Goal: Task Accomplishment & Management: Complete application form

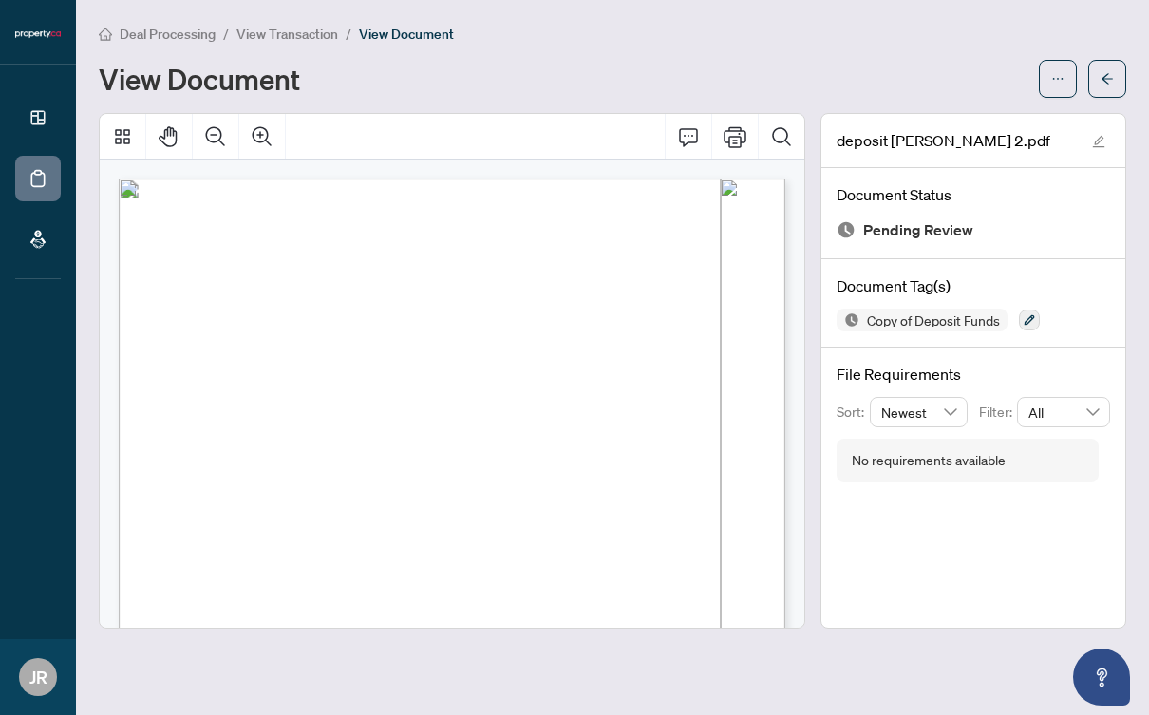
scroll to position [187, 0]
click at [1106, 78] on icon "arrow-left" at bounding box center [1106, 78] width 11 height 10
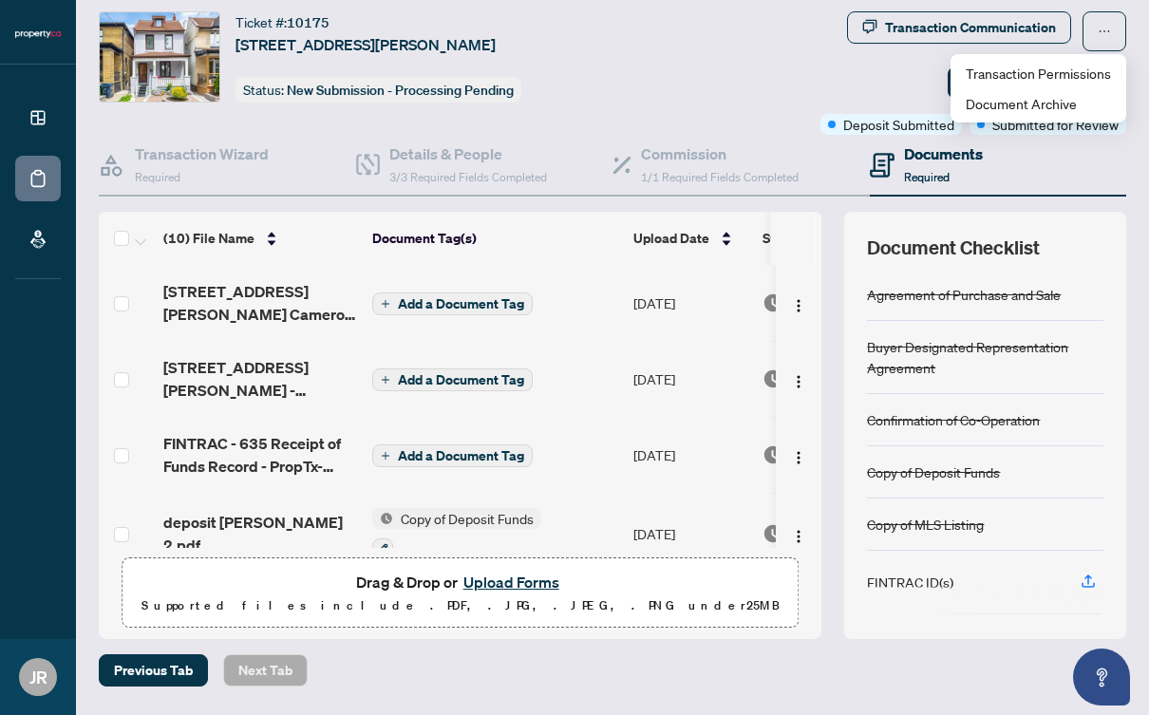
click at [431, 304] on span "Add a Document Tag" at bounding box center [461, 303] width 126 height 13
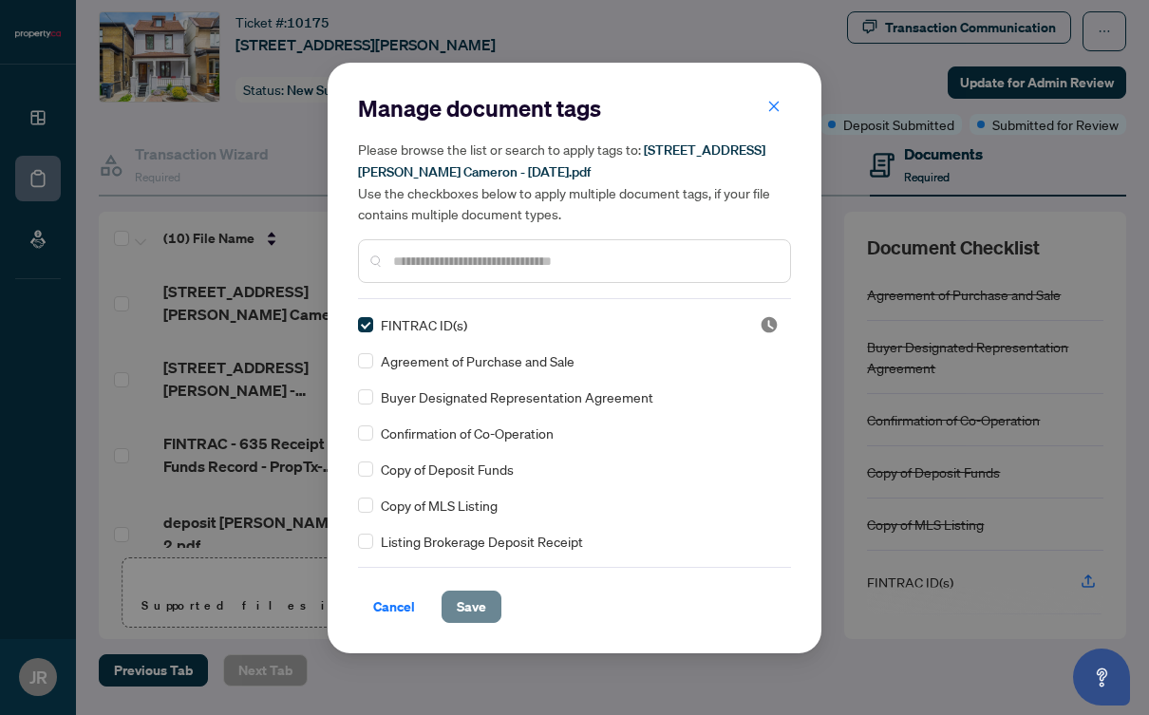
click at [465, 607] on span "Save" at bounding box center [471, 606] width 29 height 30
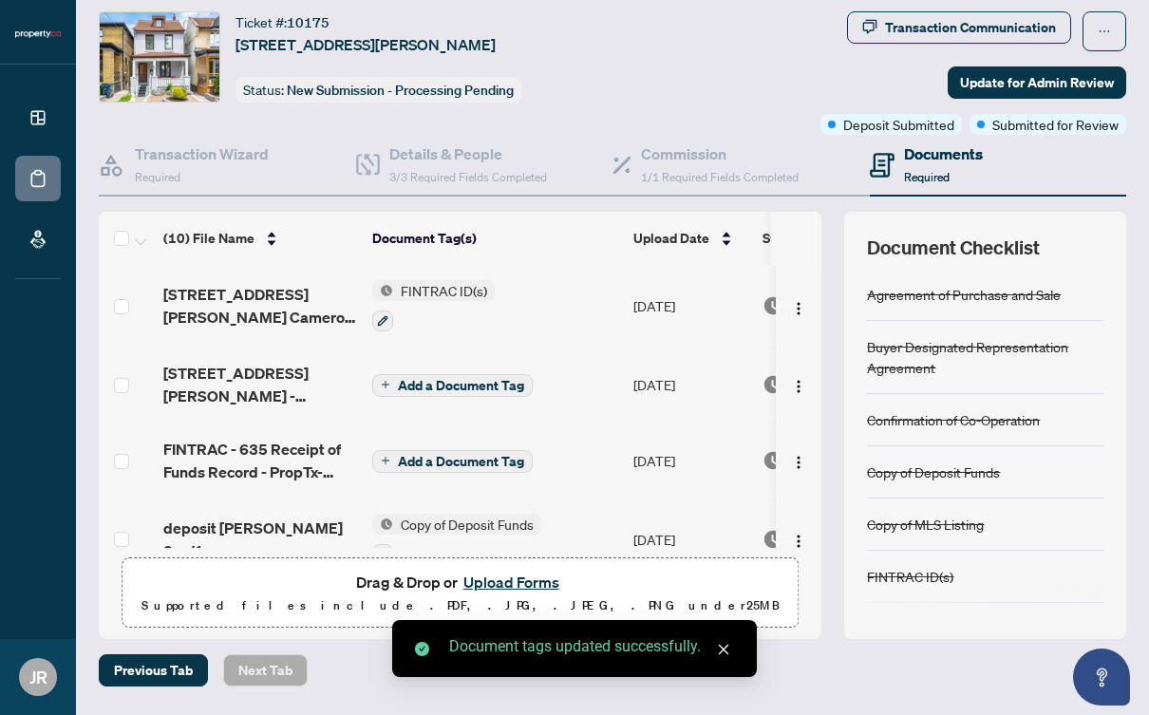
click at [423, 381] on span "Add a Document Tag" at bounding box center [461, 385] width 126 height 13
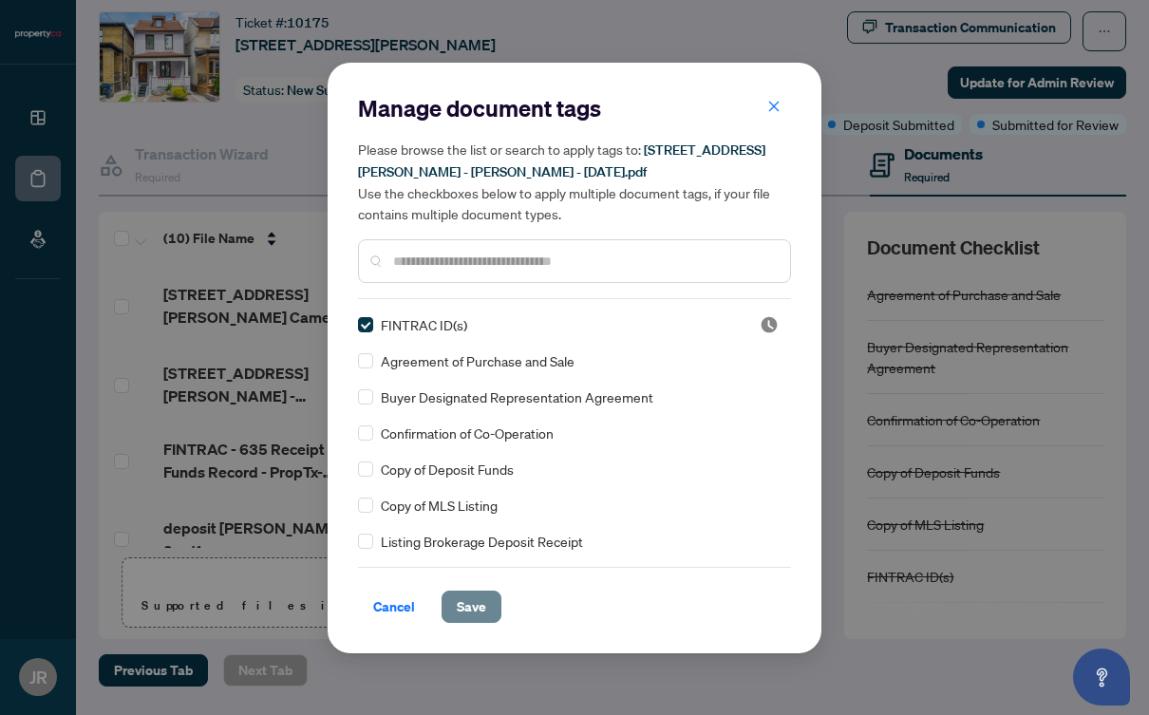
click at [458, 604] on span "Save" at bounding box center [471, 606] width 29 height 30
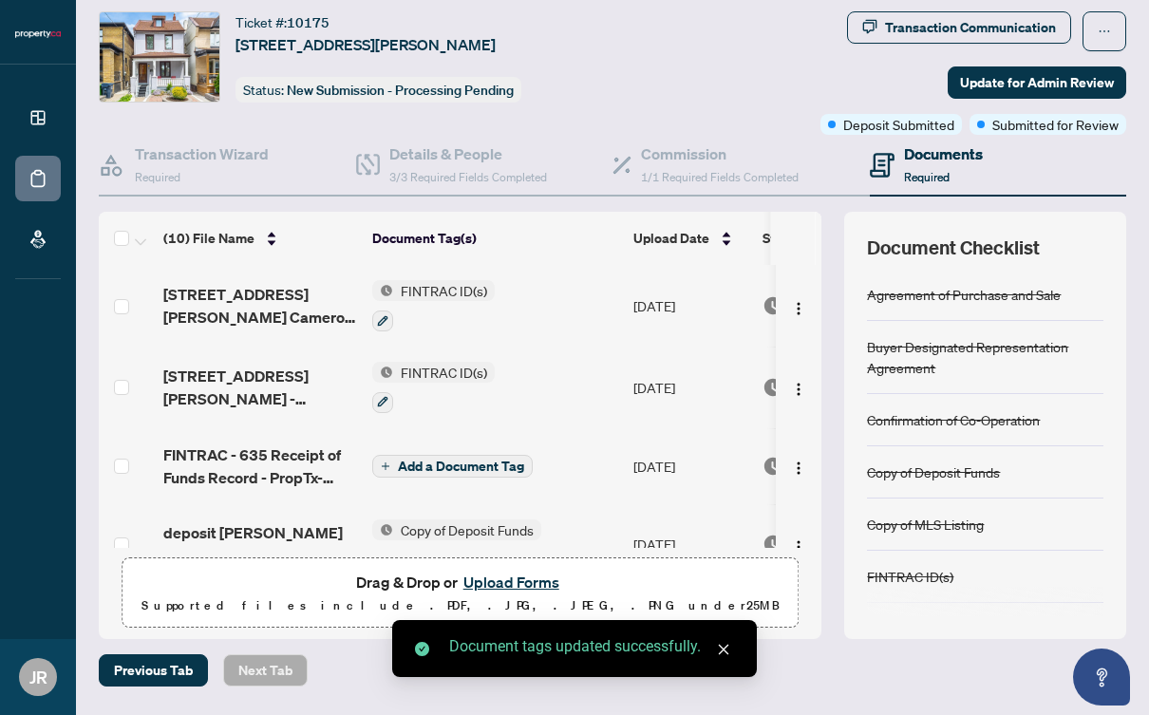
click at [423, 466] on span "Add a Document Tag" at bounding box center [461, 465] width 126 height 13
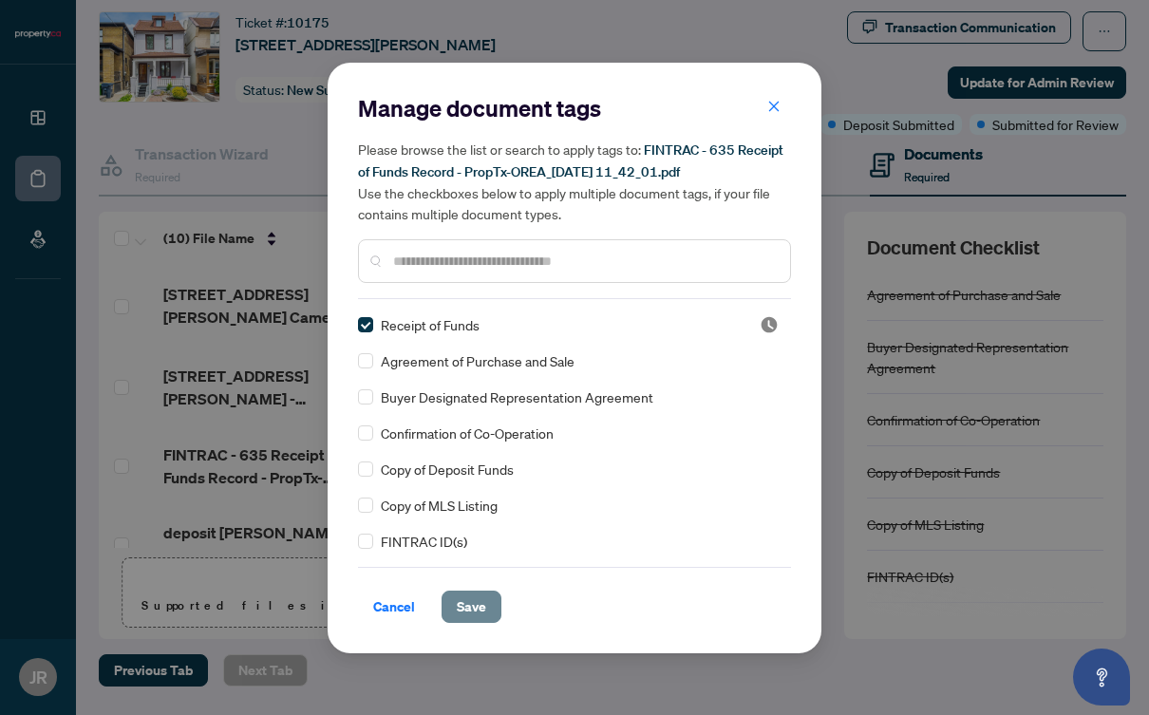
click at [469, 608] on span "Save" at bounding box center [471, 606] width 29 height 30
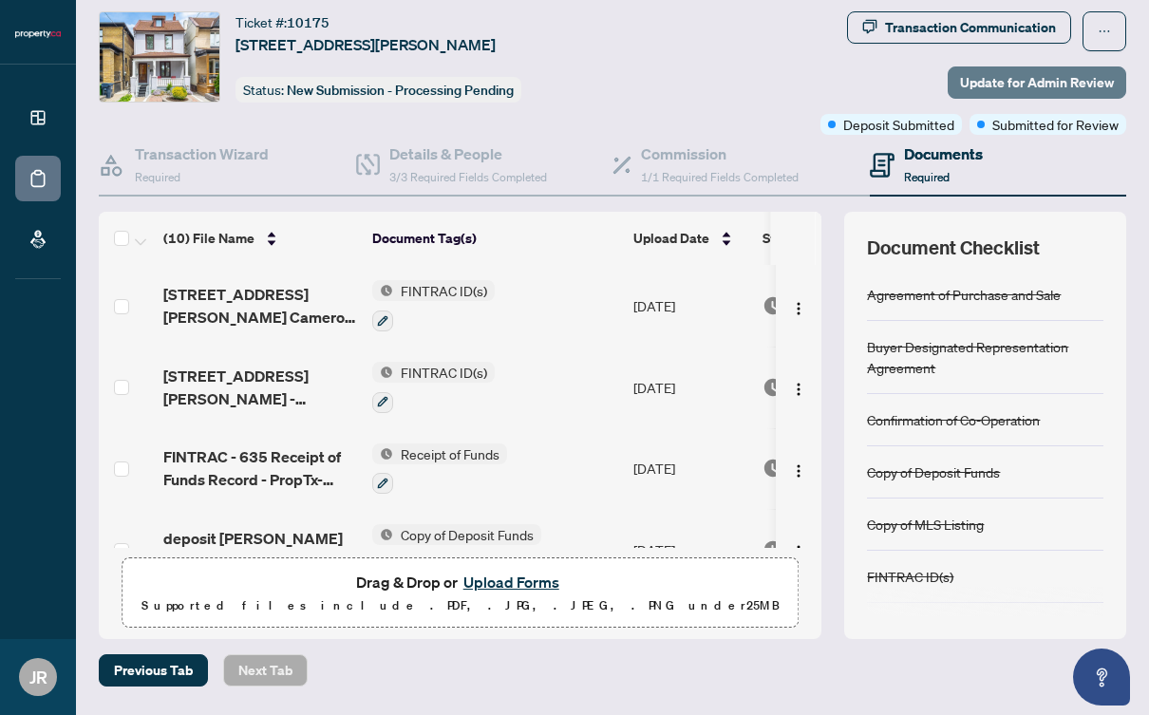
click at [1032, 84] on span "Update for Admin Review" at bounding box center [1037, 82] width 154 height 30
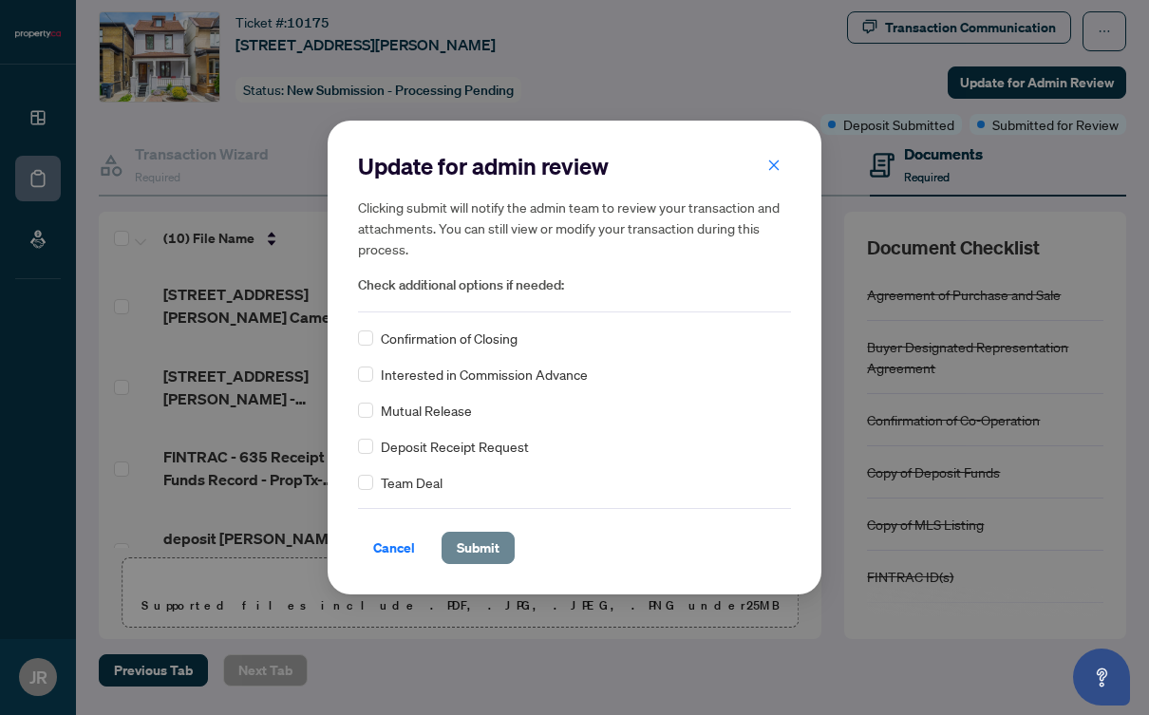
click at [476, 546] on span "Submit" at bounding box center [478, 548] width 43 height 30
